Goal: Task Accomplishment & Management: Manage account settings

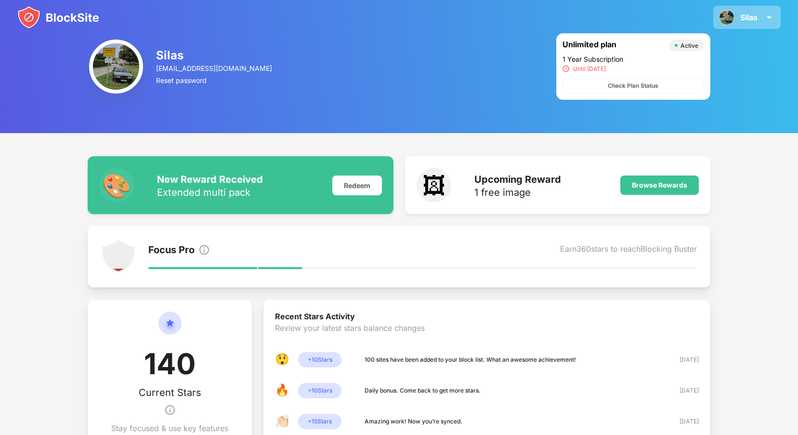
click at [752, 13] on div "Silas" at bounding box center [748, 18] width 17 height 10
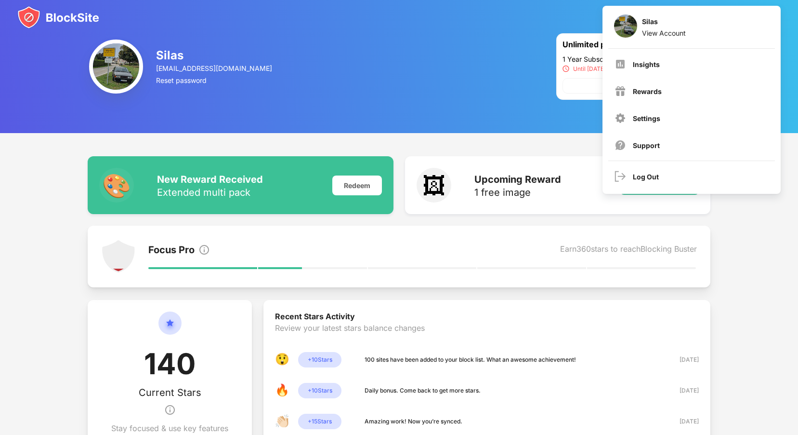
click at [653, 179] on div "Log Out" at bounding box center [646, 176] width 26 height 8
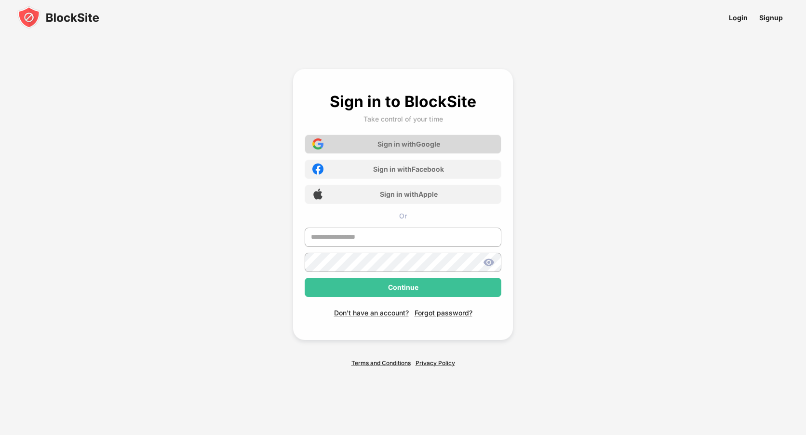
click at [442, 138] on div "Sign in with Google" at bounding box center [402, 143] width 197 height 19
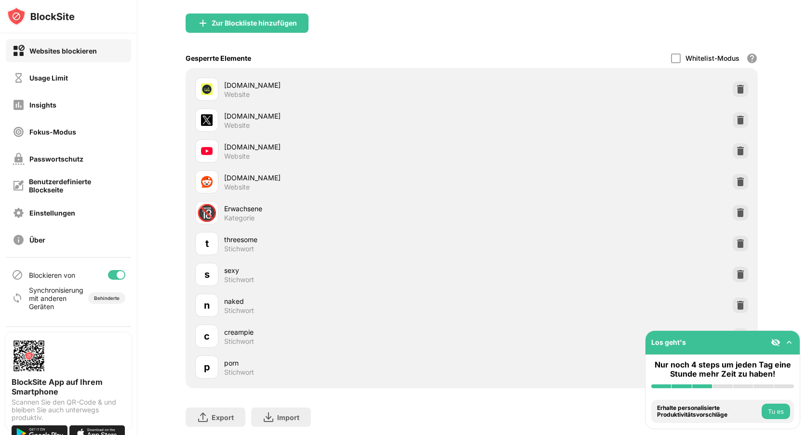
scroll to position [135, 0]
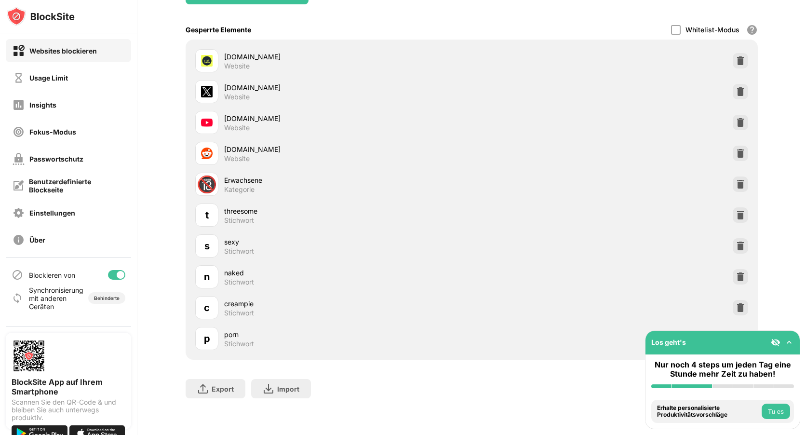
click at [732, 331] on div at bounding box center [739, 338] width 15 height 15
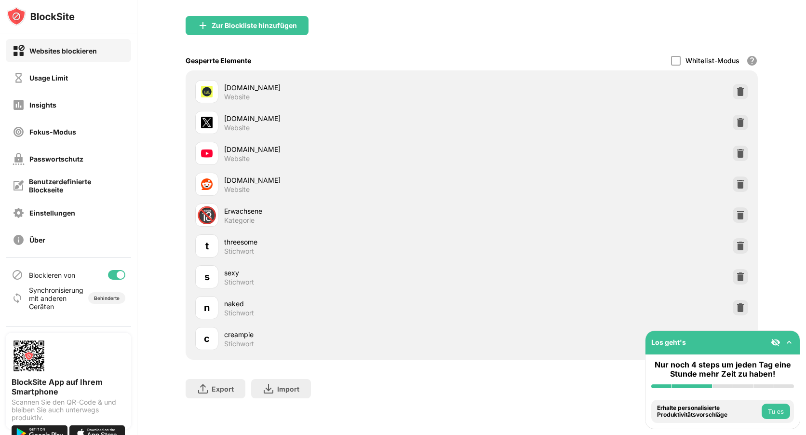
scroll to position [104, 0]
click at [791, 342] on img at bounding box center [789, 342] width 10 height 10
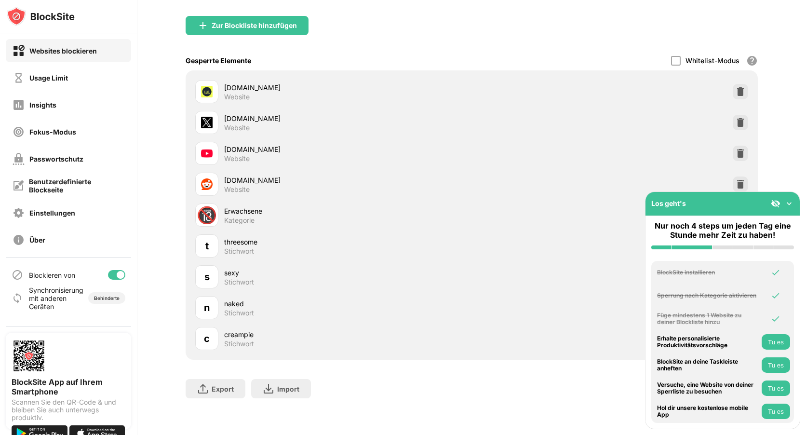
click at [770, 201] on div "Los geht's" at bounding box center [722, 204] width 154 height 24
click at [775, 198] on img at bounding box center [775, 203] width 10 height 10
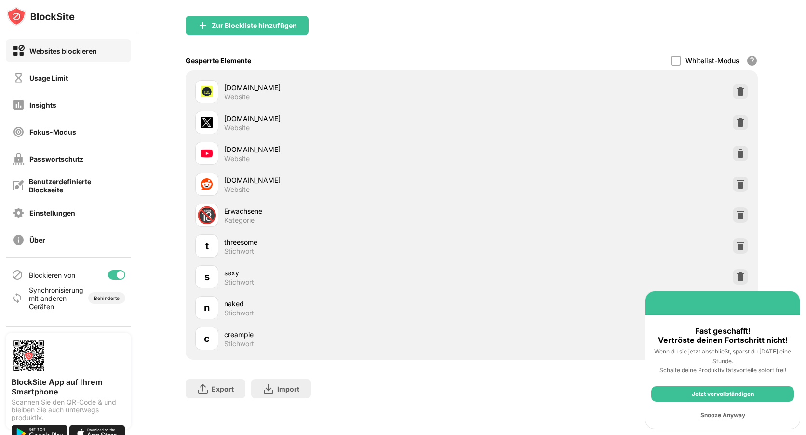
click at [731, 414] on div "Snooze Anyway" at bounding box center [722, 414] width 143 height 15
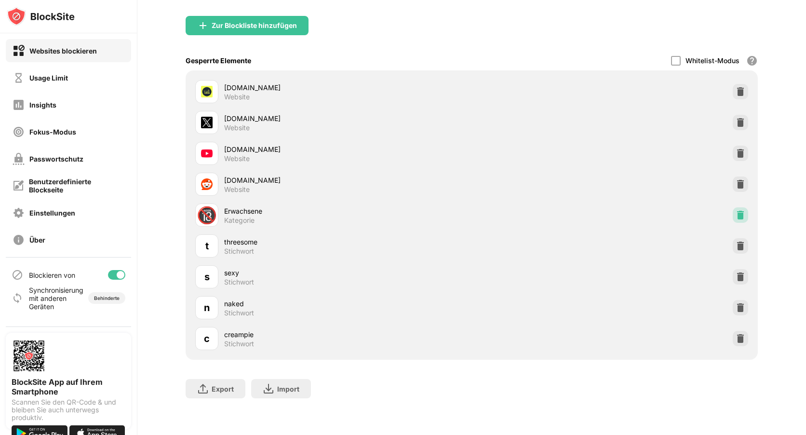
click at [735, 210] on img at bounding box center [740, 215] width 10 height 10
